Goal: Check status: Check status

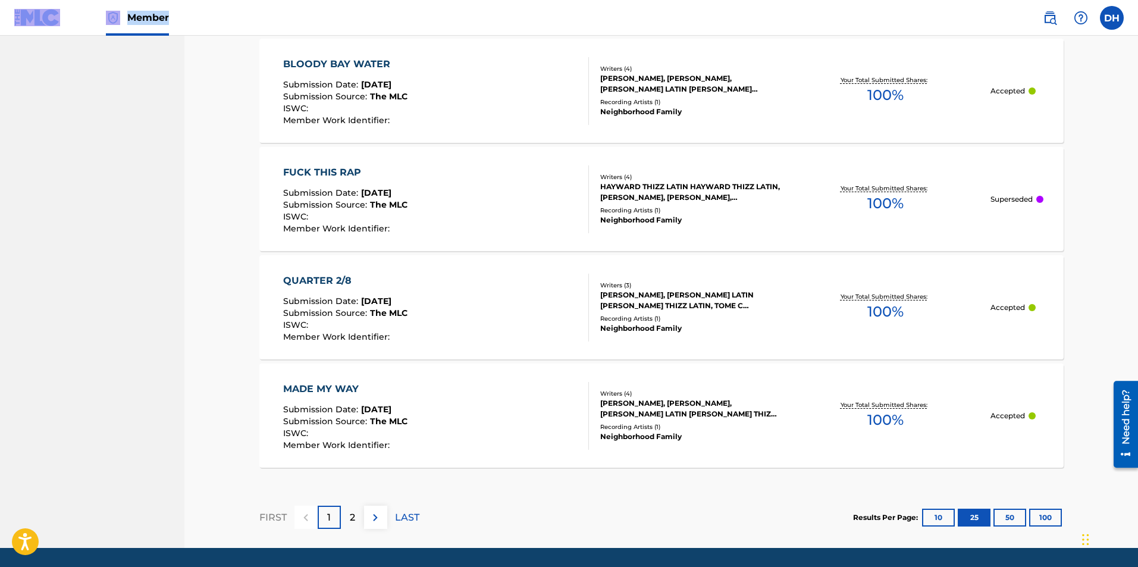
scroll to position [2661, 0]
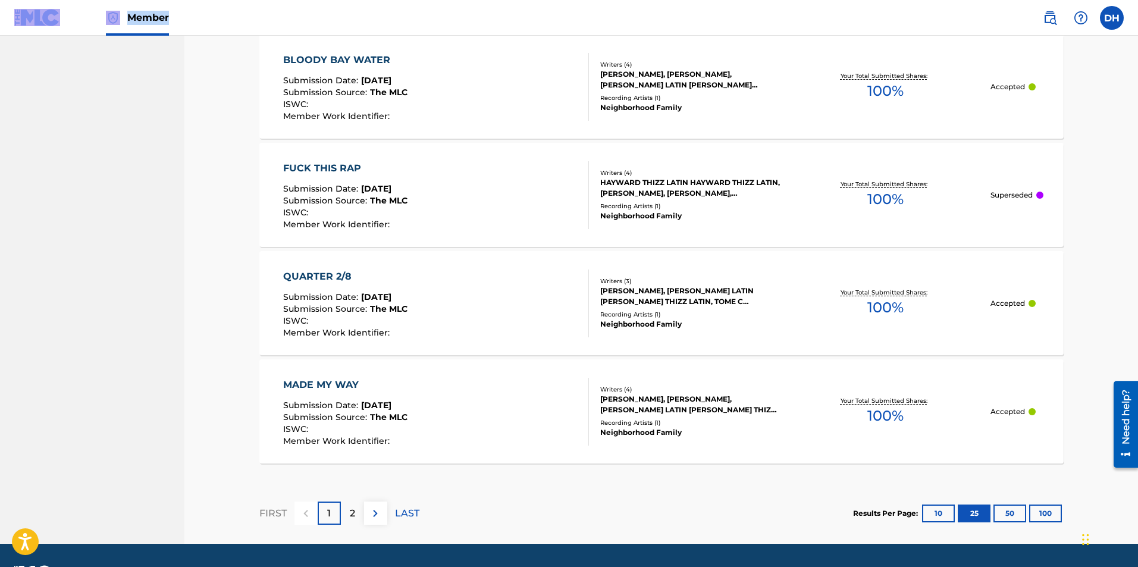
click at [1017, 512] on button "50" at bounding box center [1009, 513] width 33 height 18
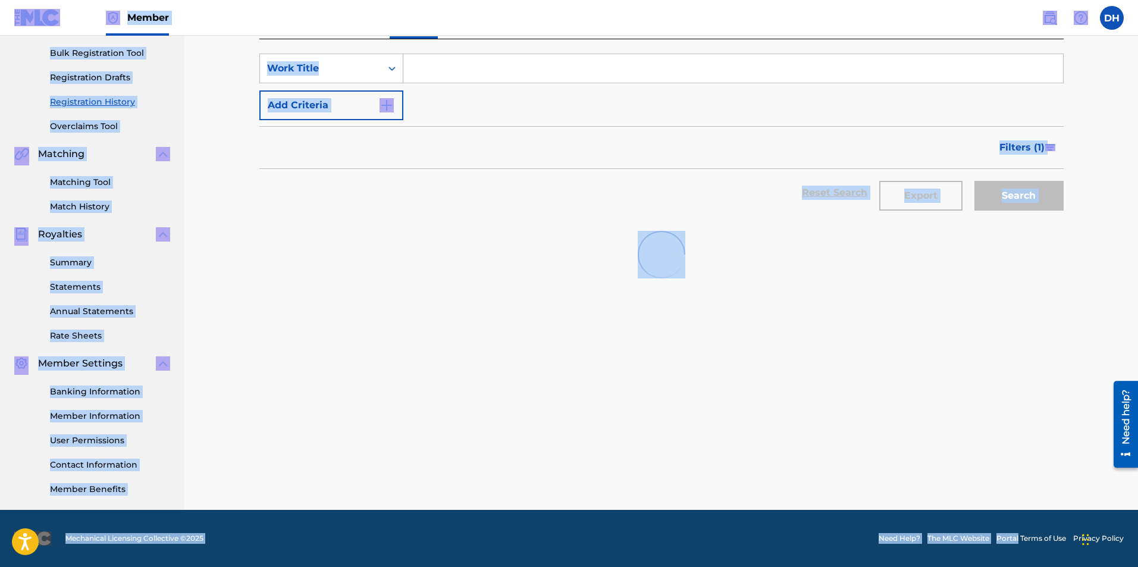
click at [1017, 512] on footer "Mechanical Licensing Collective © 2025 Need Help? The MLC Website Portal Terms …" at bounding box center [569, 538] width 1138 height 57
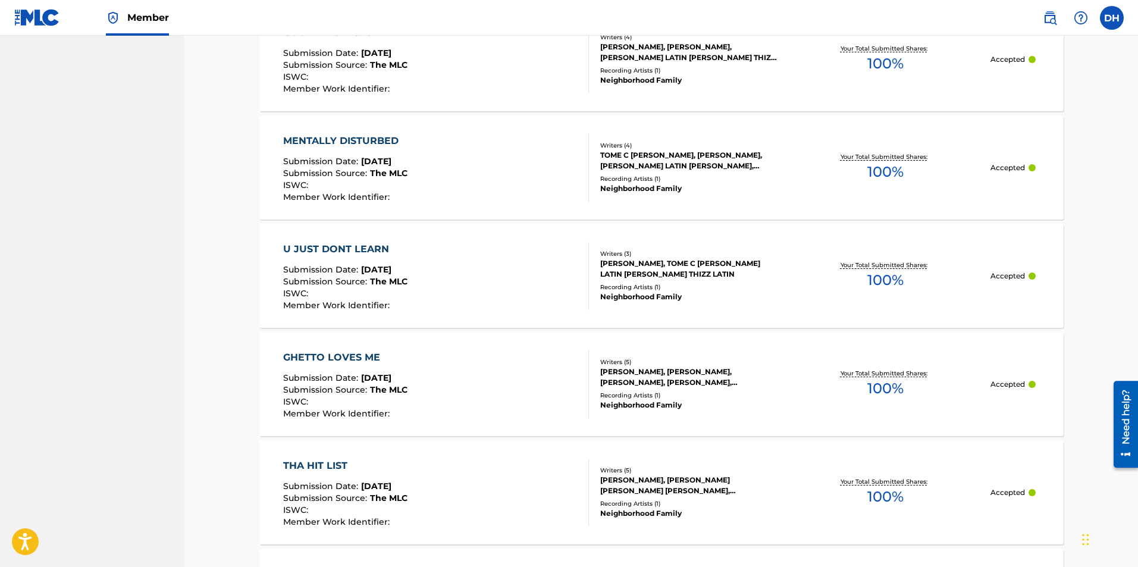
scroll to position [1656, 0]
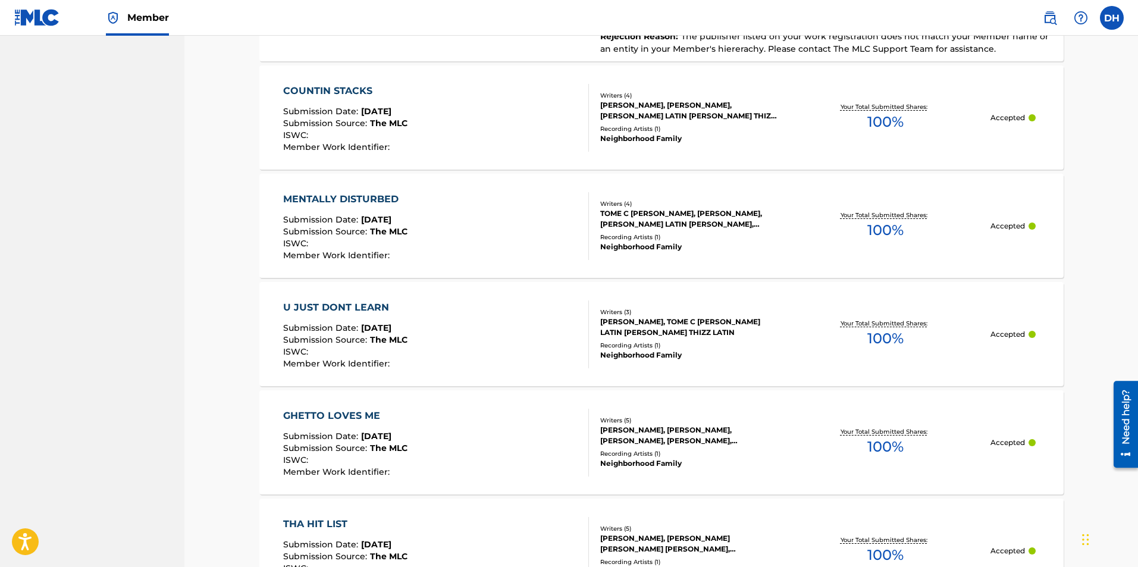
drag, startPoint x: 1137, startPoint y: 306, endPoint x: 1139, endPoint y: 283, distance: 22.7
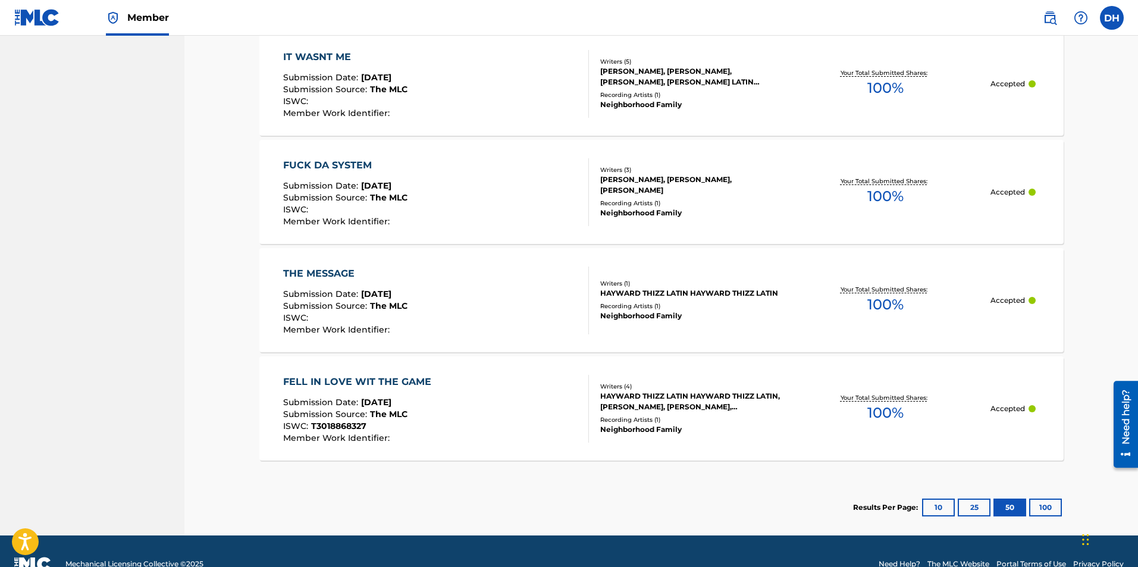
scroll to position [3122, 0]
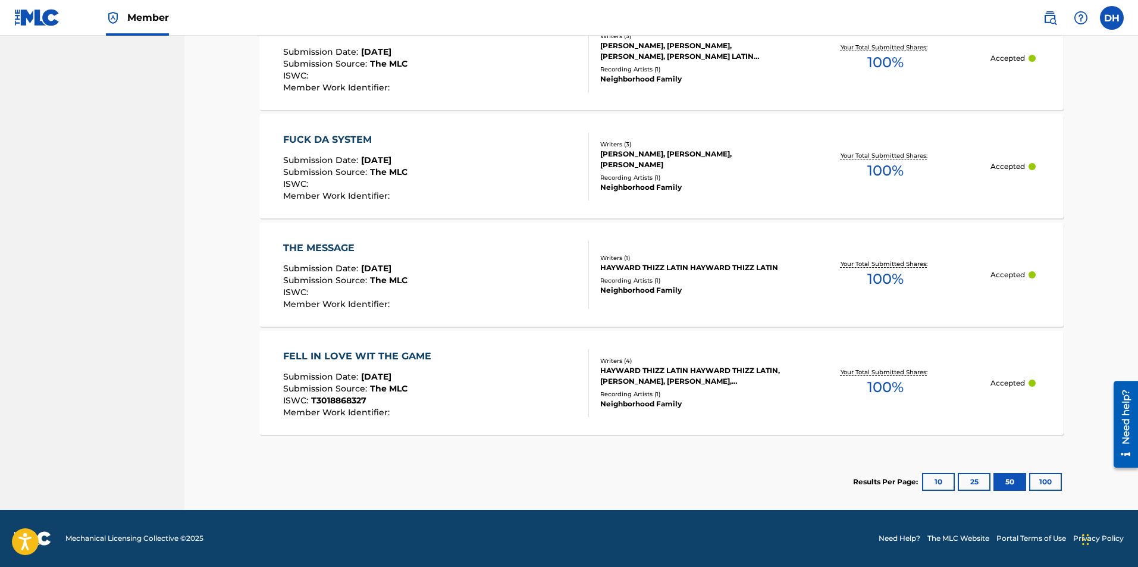
click at [1053, 481] on button "100" at bounding box center [1045, 482] width 33 height 18
click at [971, 477] on button "25" at bounding box center [974, 482] width 33 height 18
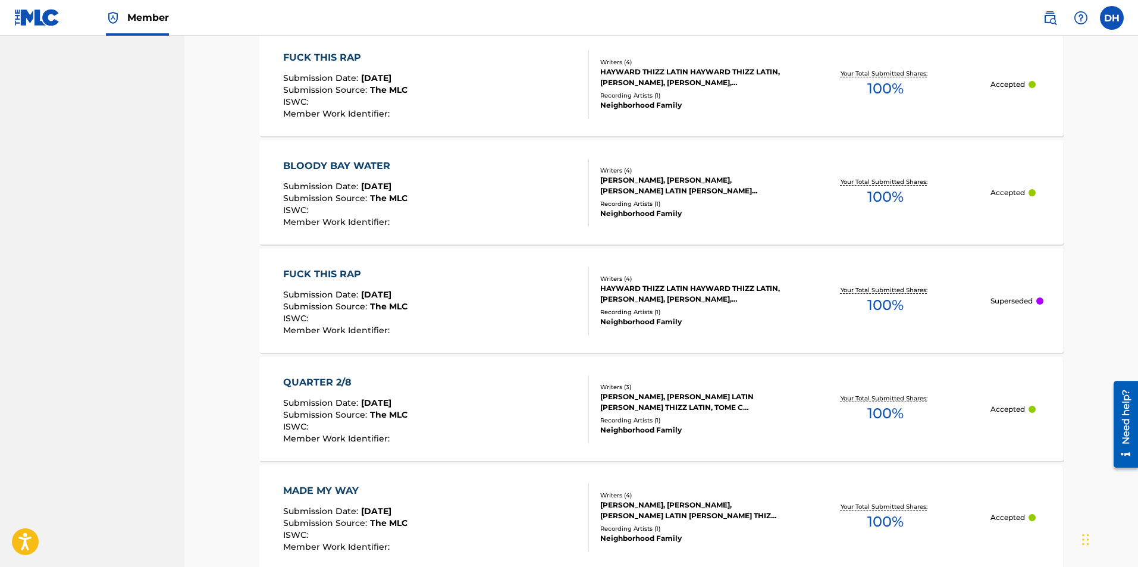
scroll to position [2695, 0]
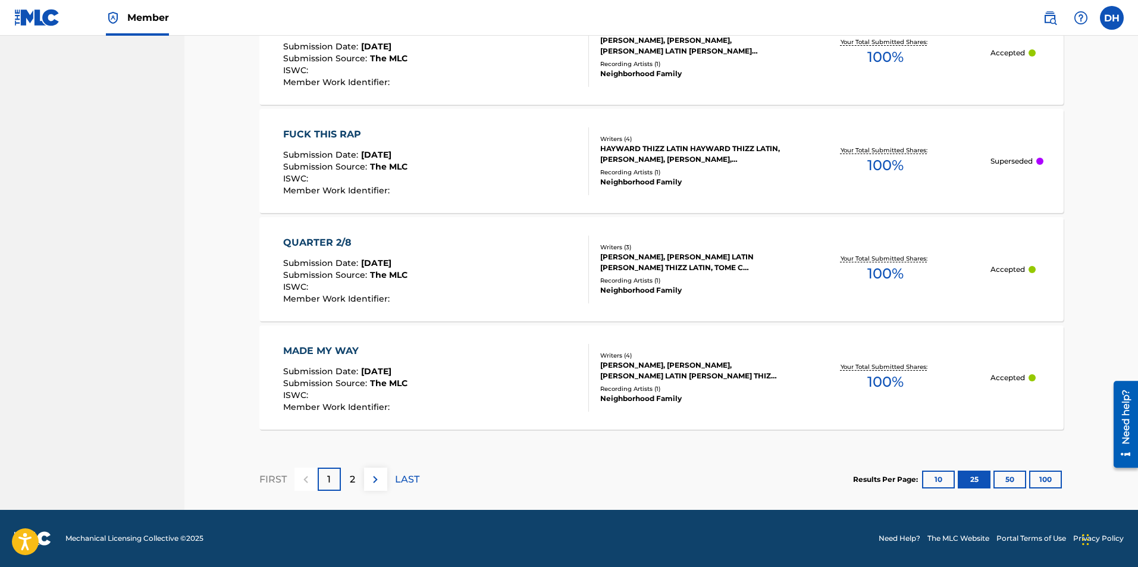
click at [937, 473] on button "10" at bounding box center [938, 479] width 33 height 18
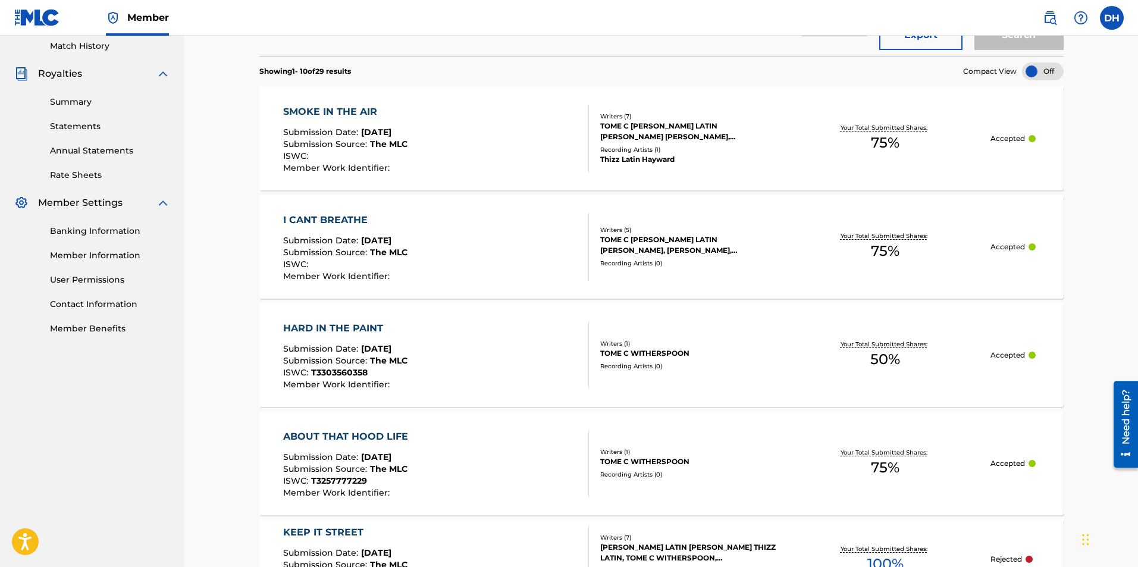
scroll to position [0, 0]
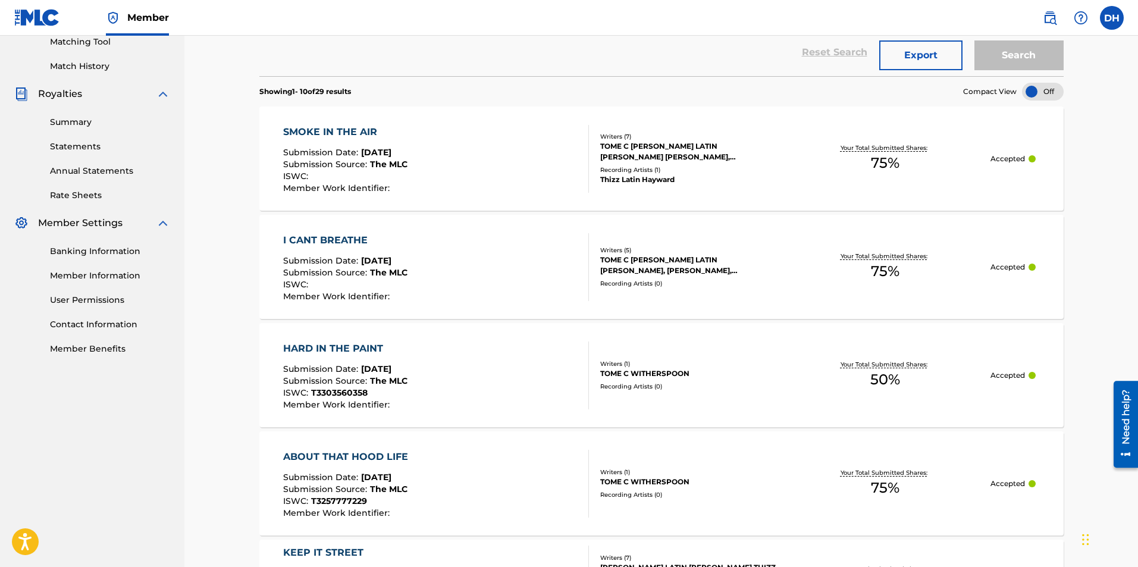
drag, startPoint x: 1141, startPoint y: 401, endPoint x: 1119, endPoint y: 138, distance: 263.8
click at [1119, 138] on div "Registration History Registration History is a record of new work submissions o…" at bounding box center [660, 497] width 953 height 1544
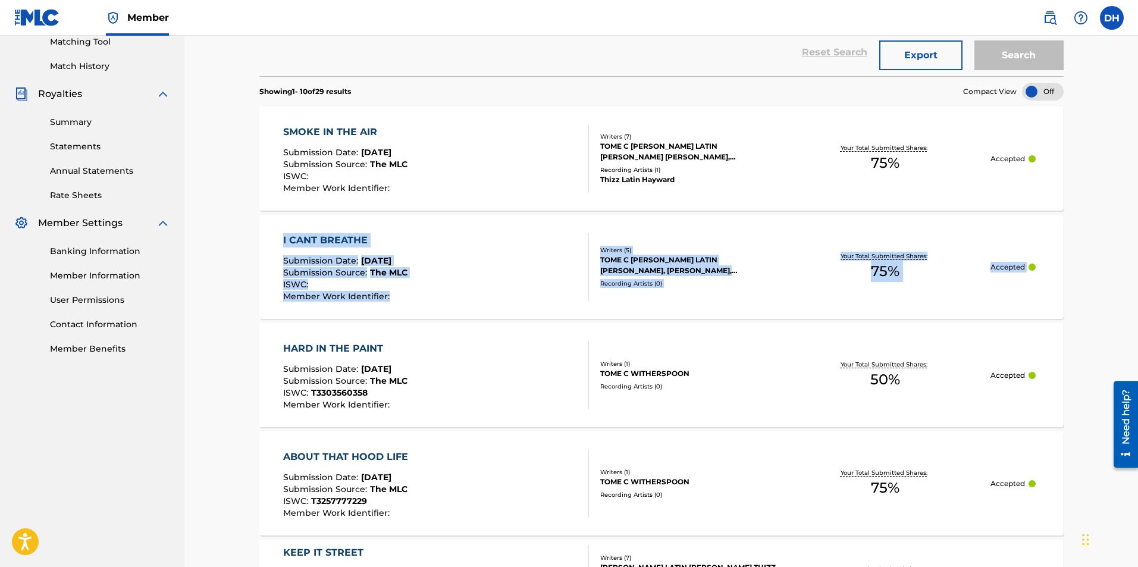
drag, startPoint x: 1119, startPoint y: 138, endPoint x: 1141, endPoint y: 227, distance: 92.0
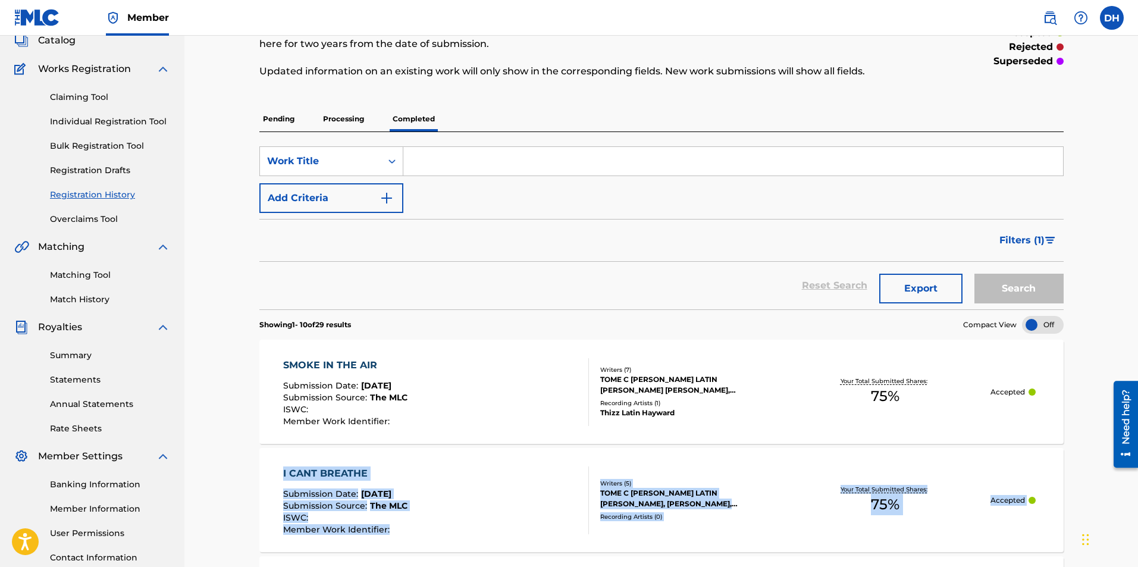
scroll to position [574, 0]
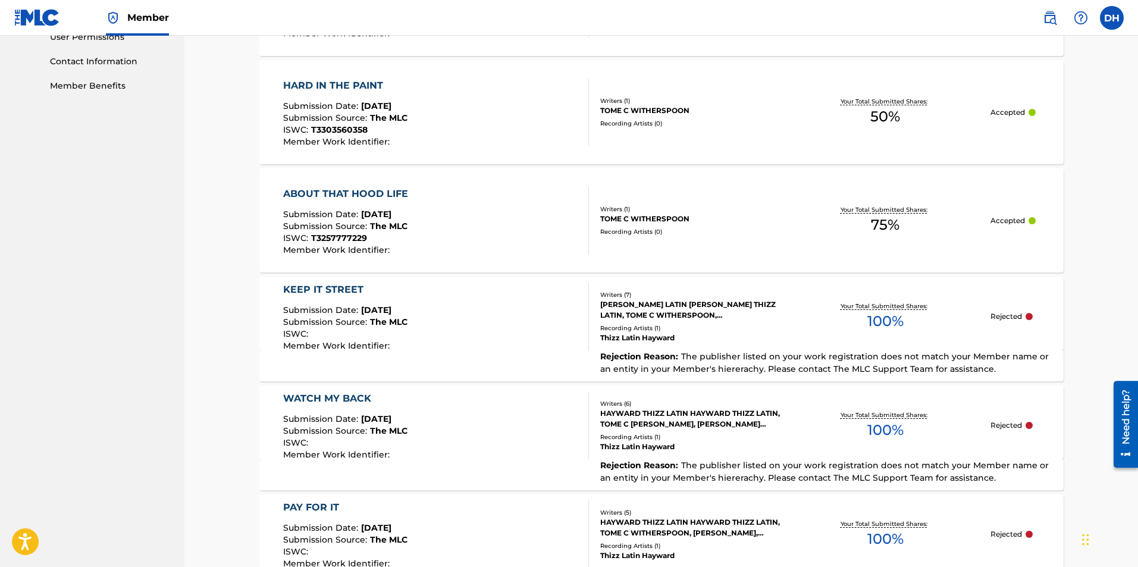
click at [177, 309] on nav "Kalico Entertainment Summary Catalog Works Registration Claiming Tool Individua…" at bounding box center [92, 234] width 184 height 1544
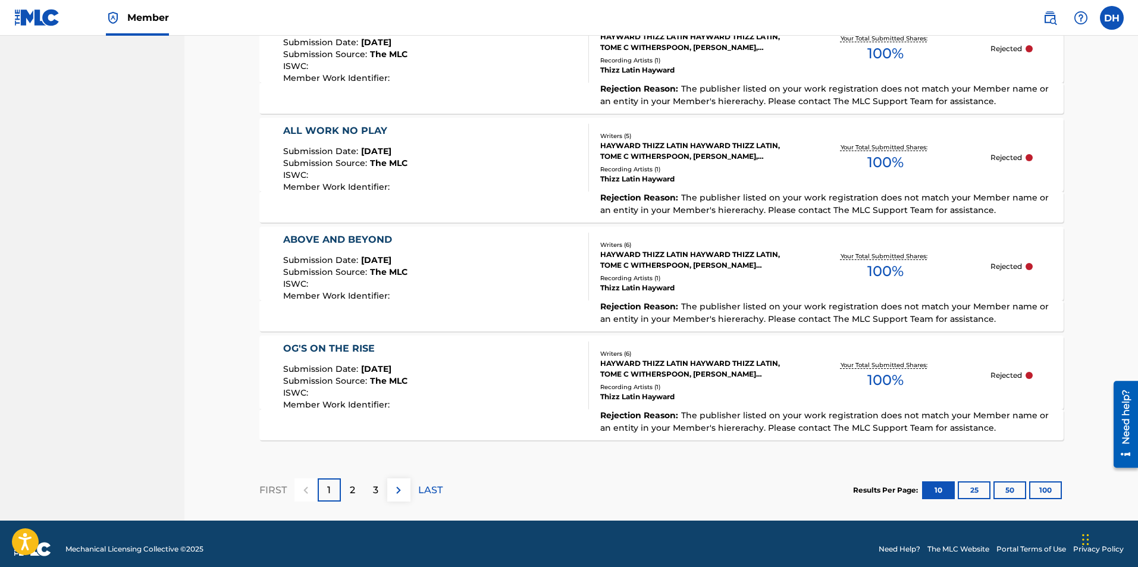
scroll to position [1063, 0]
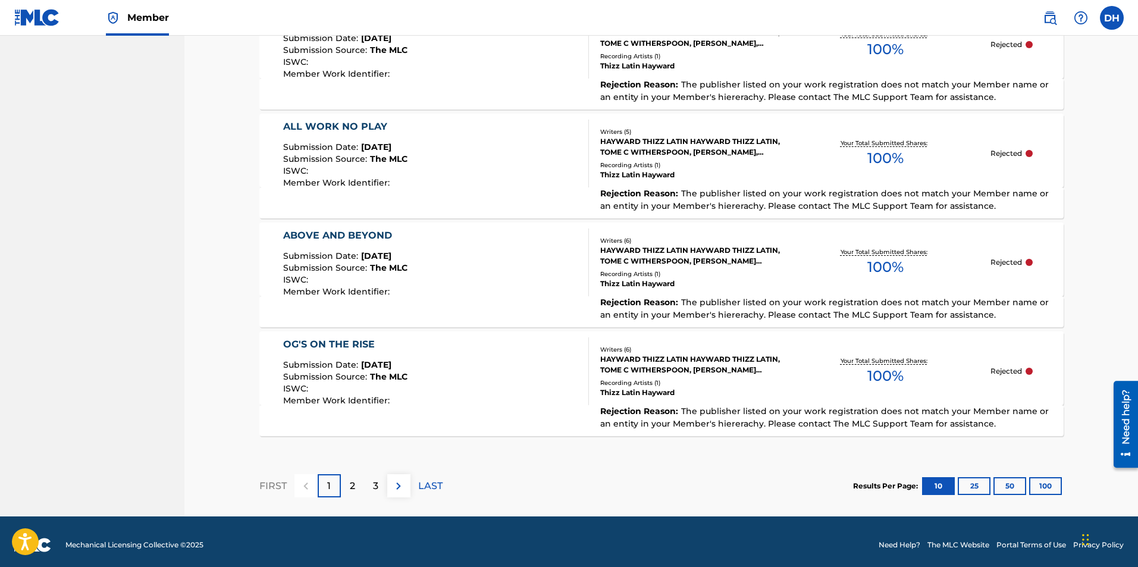
click at [382, 480] on div "3" at bounding box center [375, 485] width 23 height 23
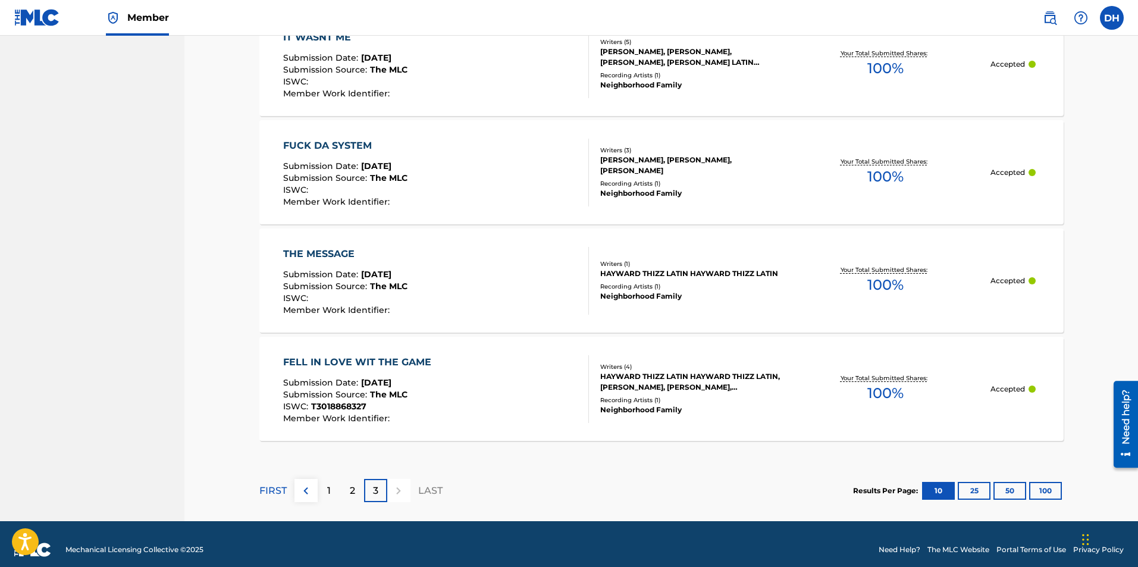
scroll to position [958, 0]
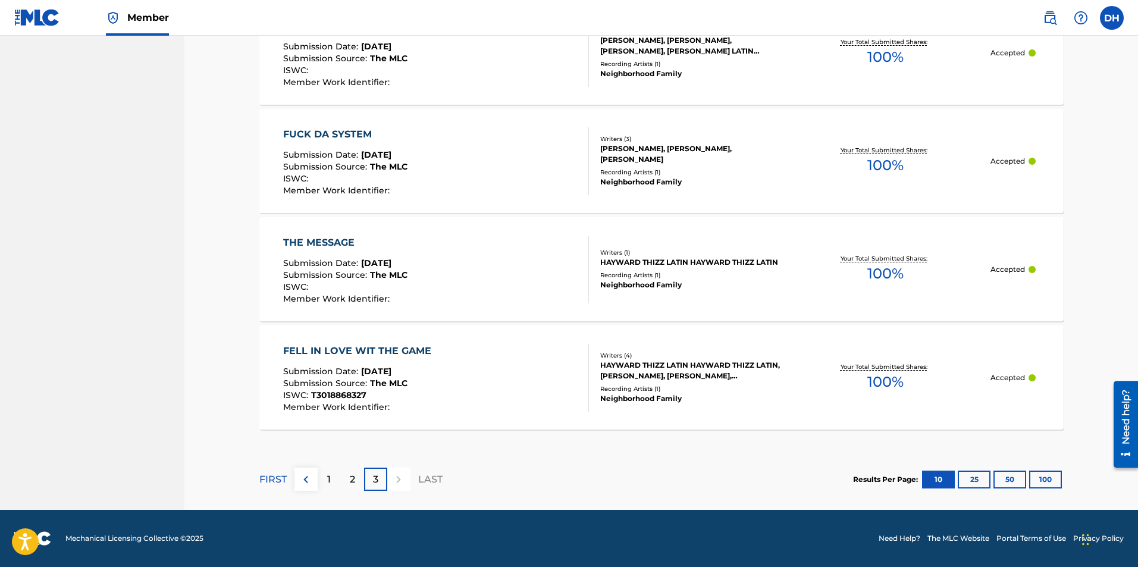
click at [326, 479] on div "1" at bounding box center [329, 478] width 23 height 23
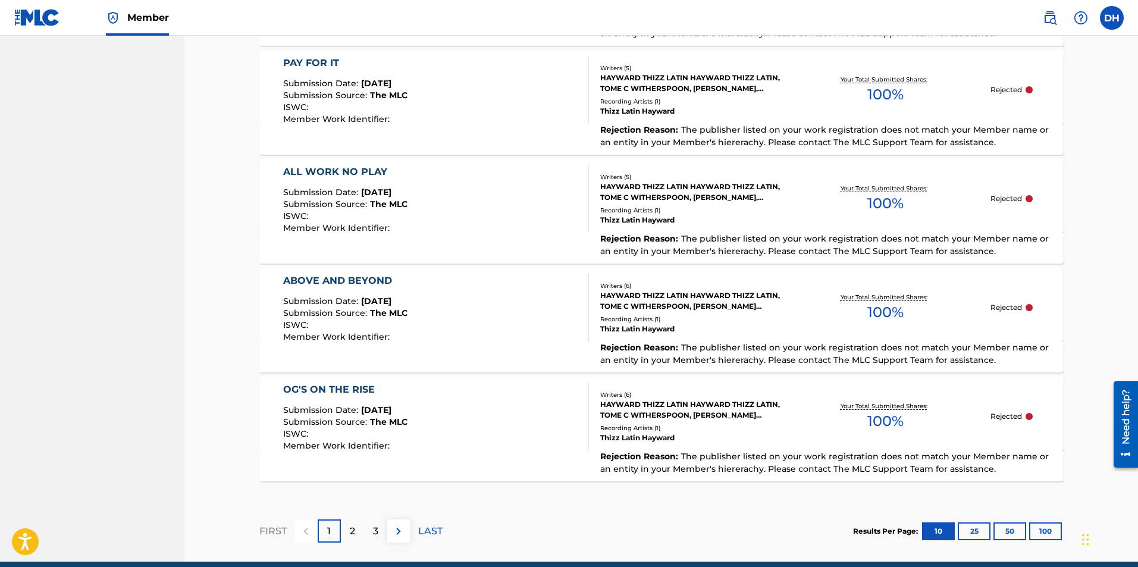
scroll to position [1070, 0]
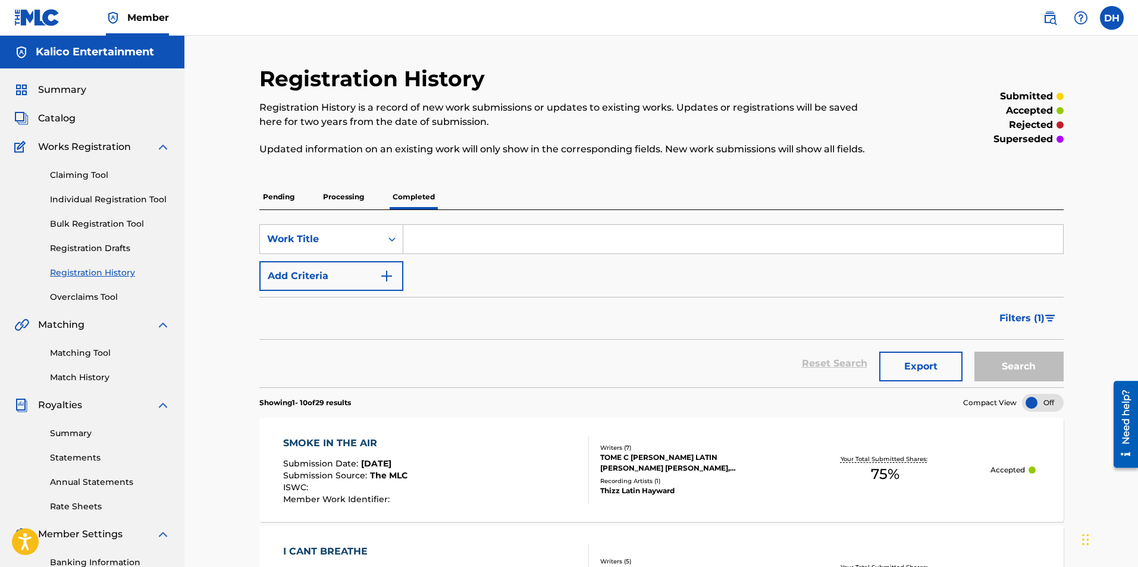
click at [1105, 28] on label at bounding box center [1112, 18] width 24 height 24
click at [1112, 18] on input "DH [PERSON_NAME] [EMAIL_ADDRESS][DOMAIN_NAME] Notification Preferences Profile …" at bounding box center [1112, 18] width 0 height 0
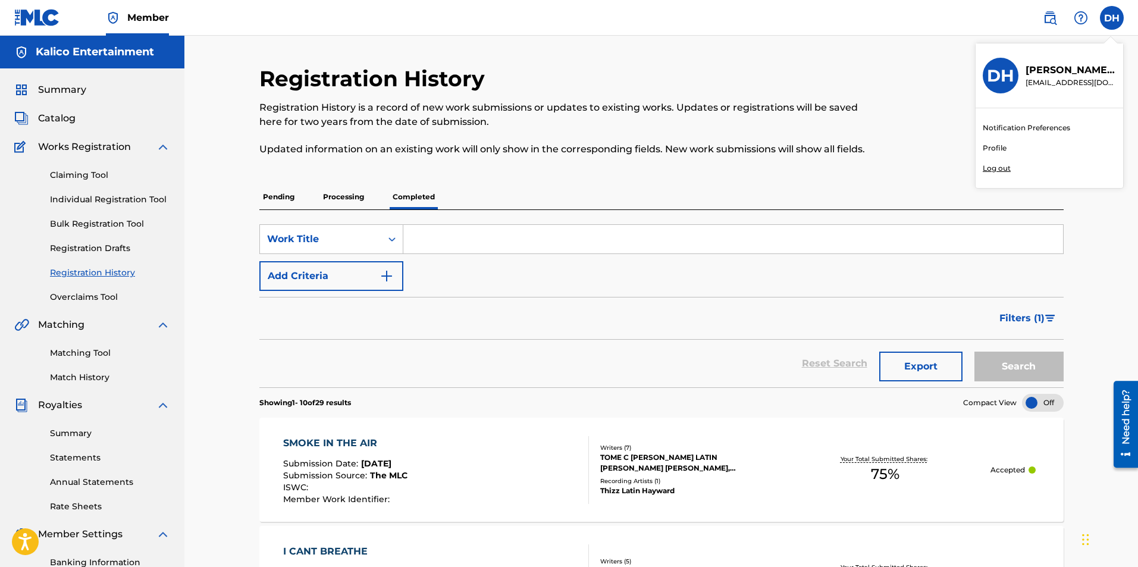
click at [1002, 168] on p "Log out" at bounding box center [996, 168] width 28 height 11
click at [1112, 18] on input "DH [PERSON_NAME] [EMAIL_ADDRESS][DOMAIN_NAME] Notification Preferences Profile …" at bounding box center [1112, 18] width 0 height 0
